Goal: Information Seeking & Learning: Learn about a topic

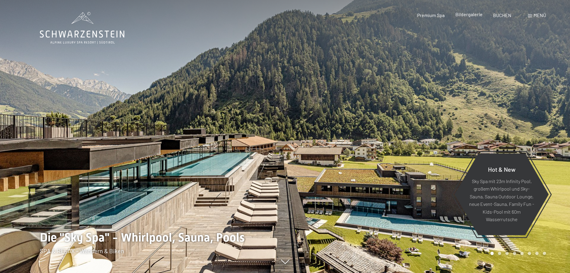
click at [466, 16] on span "Bildergalerie" at bounding box center [468, 14] width 27 height 6
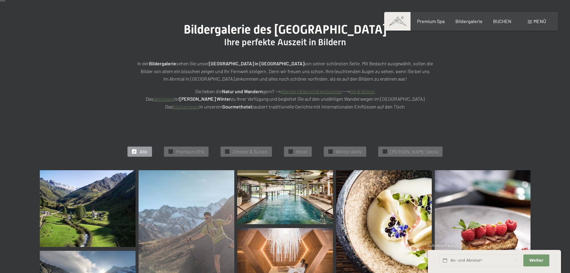
scroll to position [120, 0]
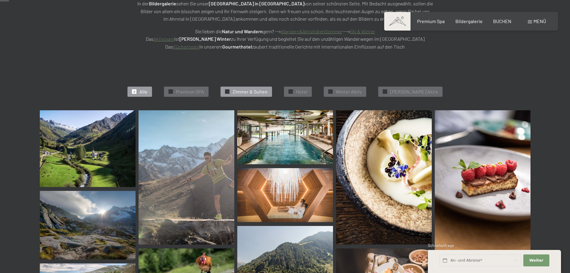
click at [252, 87] on div "✓ Zimmer & Suiten" at bounding box center [246, 91] width 51 height 10
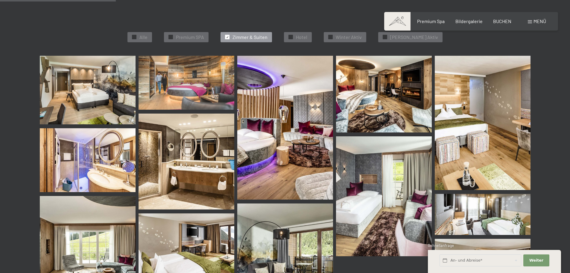
scroll to position [151, 0]
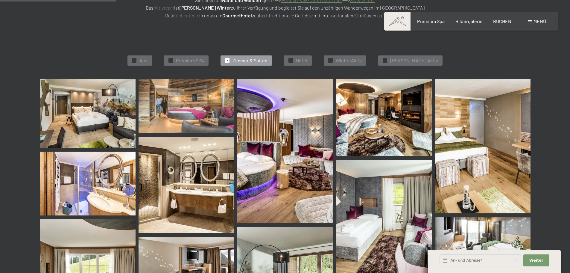
click at [111, 112] on img at bounding box center [88, 113] width 96 height 69
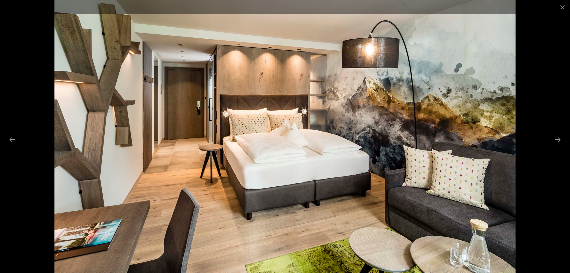
click at [195, 108] on img at bounding box center [284, 136] width 461 height 273
drag, startPoint x: 228, startPoint y: 111, endPoint x: 189, endPoint y: 111, distance: 39.5
click at [189, 111] on img at bounding box center [284, 136] width 461 height 273
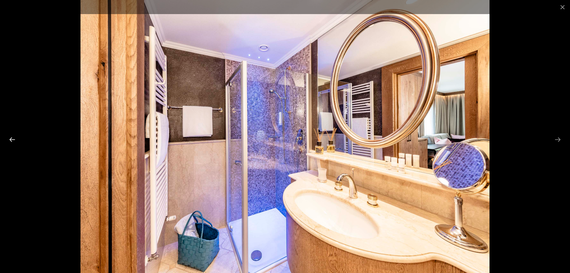
click at [12, 136] on button "Previous slide" at bounding box center [12, 139] width 13 height 12
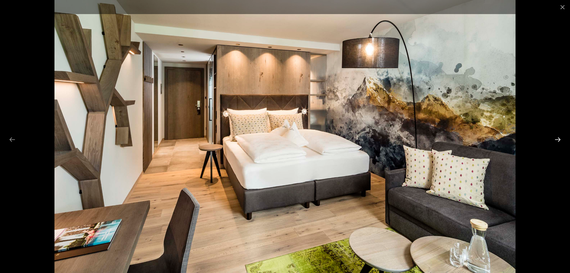
click at [564, 140] on button "Next slide" at bounding box center [558, 139] width 13 height 12
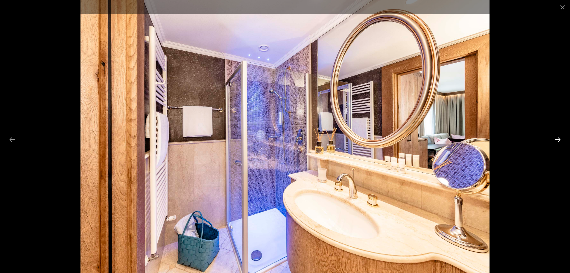
click at [564, 140] on button "Next slide" at bounding box center [558, 139] width 13 height 12
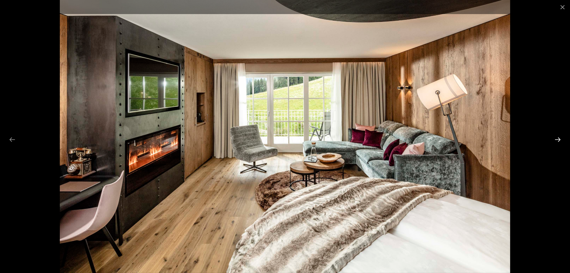
click at [564, 140] on button "Next slide" at bounding box center [558, 139] width 13 height 12
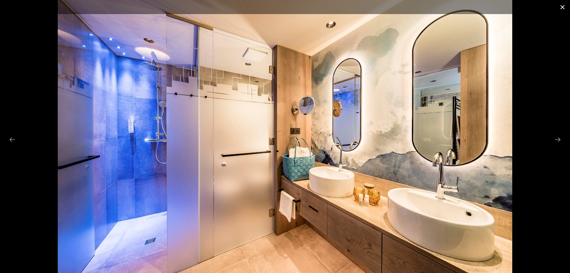
click at [564, 4] on button "Close gallery" at bounding box center [562, 7] width 15 height 14
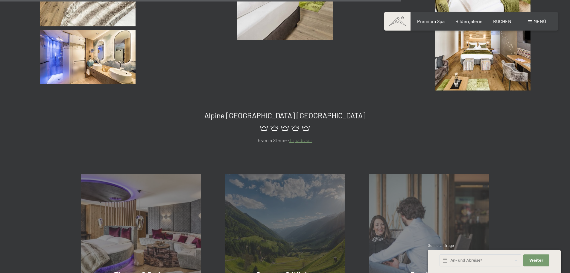
scroll to position [540, 0]
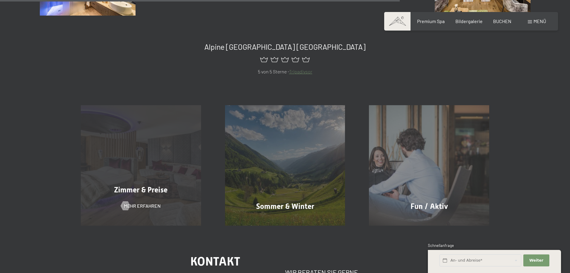
click at [140, 174] on div "Zimmer & Preise Mehr erfahren" at bounding box center [141, 165] width 144 height 120
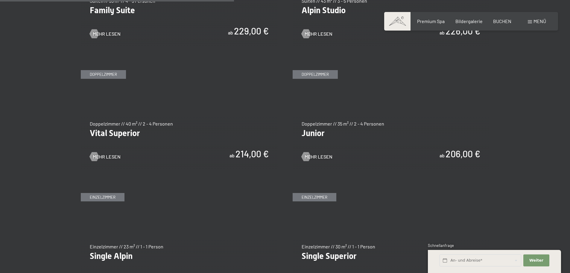
scroll to position [838, 0]
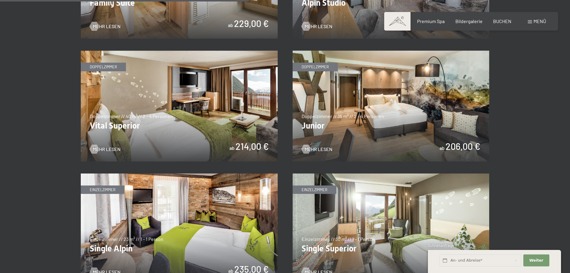
click at [354, 102] on img at bounding box center [391, 106] width 197 height 111
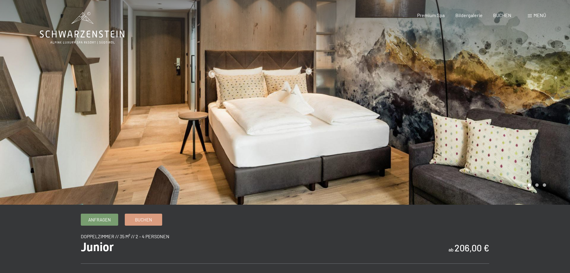
drag, startPoint x: 346, startPoint y: 108, endPoint x: 300, endPoint y: 108, distance: 46.1
click at [300, 108] on div at bounding box center [427, 102] width 285 height 204
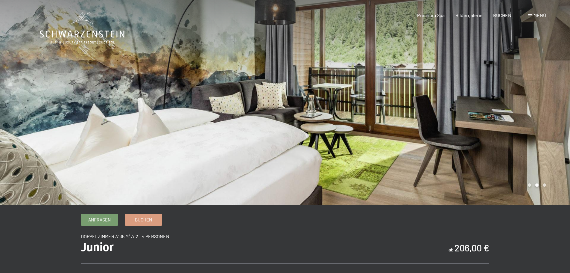
click at [300, 108] on div at bounding box center [427, 102] width 285 height 204
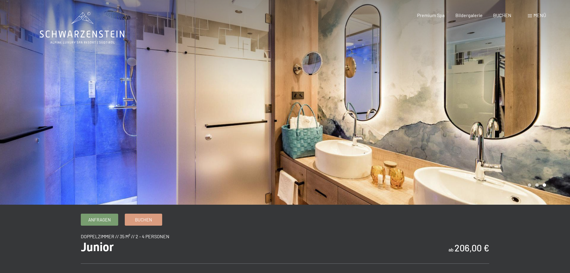
click at [300, 108] on div at bounding box center [427, 102] width 285 height 204
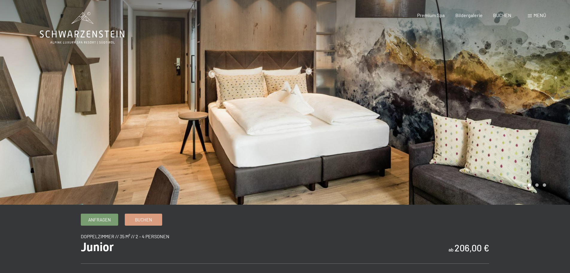
click at [332, 107] on div at bounding box center [427, 102] width 285 height 204
